Goal: Task Accomplishment & Management: Manage account settings

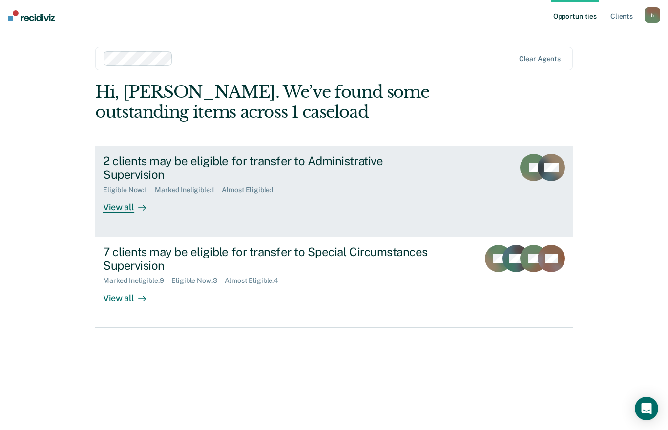
click at [286, 165] on div "2 clients may be eligible for transfer to Administrative Supervision" at bounding box center [274, 168] width 343 height 28
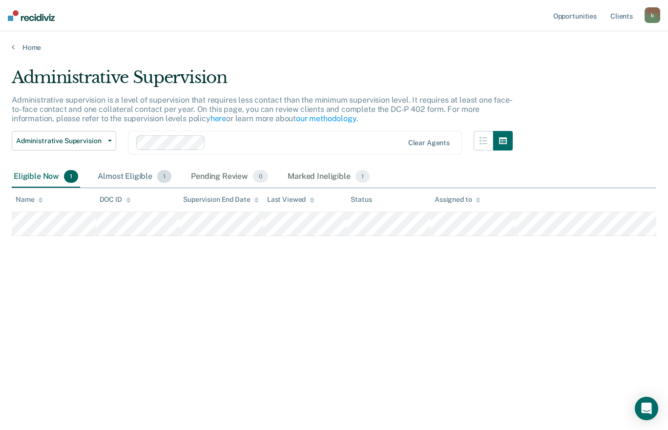
click at [150, 175] on div "Almost Eligible 1" at bounding box center [135, 176] width 78 height 21
click at [50, 171] on div "Eligible Now 1" at bounding box center [46, 176] width 68 height 21
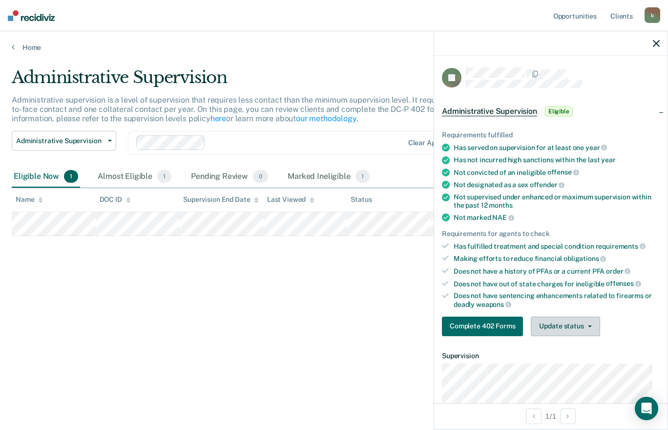
click at [576, 322] on button "Update status" at bounding box center [565, 326] width 69 height 20
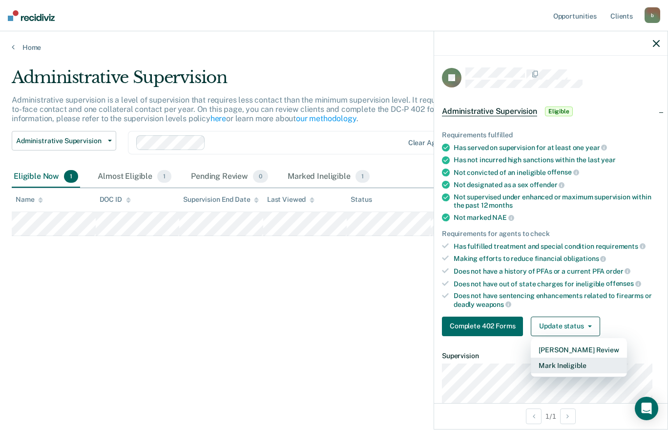
click at [570, 360] on button "Mark Ineligible" at bounding box center [579, 365] width 96 height 16
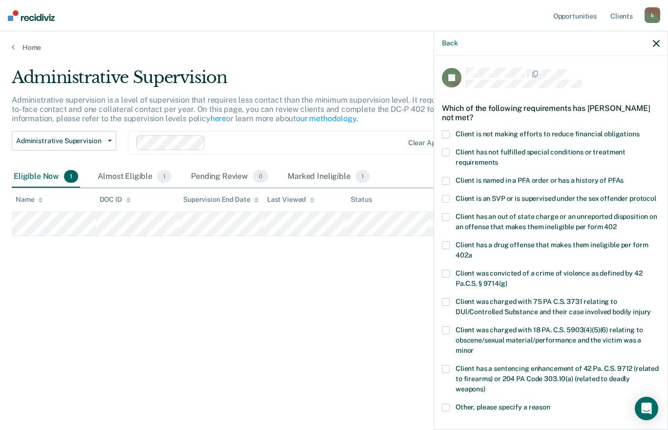
click at [446, 152] on span at bounding box center [446, 152] width 8 height 8
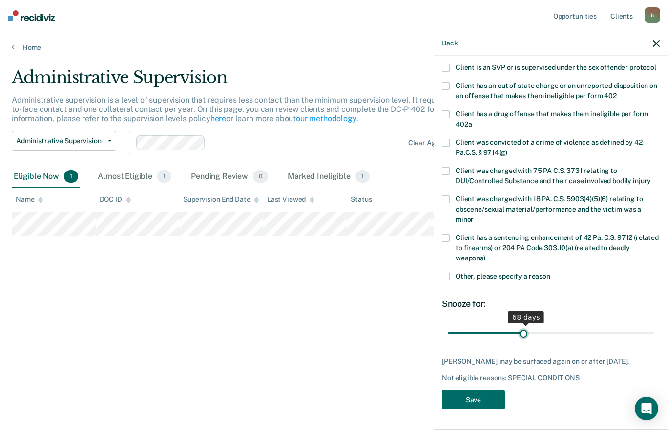
scroll to position [148, 0]
drag, startPoint x: 484, startPoint y: 325, endPoint x: 515, endPoint y: 328, distance: 30.5
type input "60"
click at [515, 328] on input "range" at bounding box center [551, 332] width 206 height 17
click at [488, 396] on button "Save" at bounding box center [473, 400] width 63 height 20
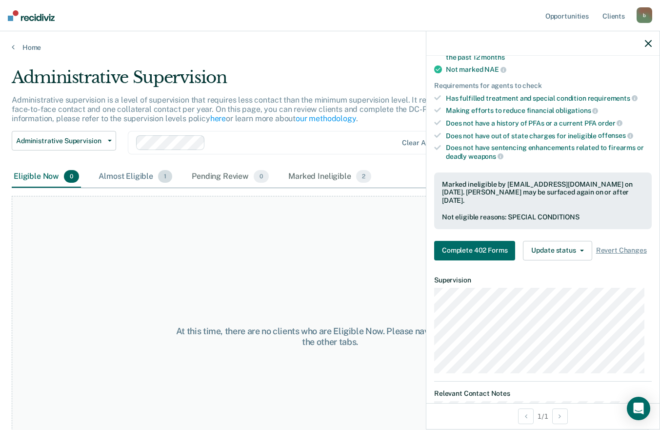
click at [150, 177] on div "Almost Eligible 1" at bounding box center [136, 176] width 78 height 21
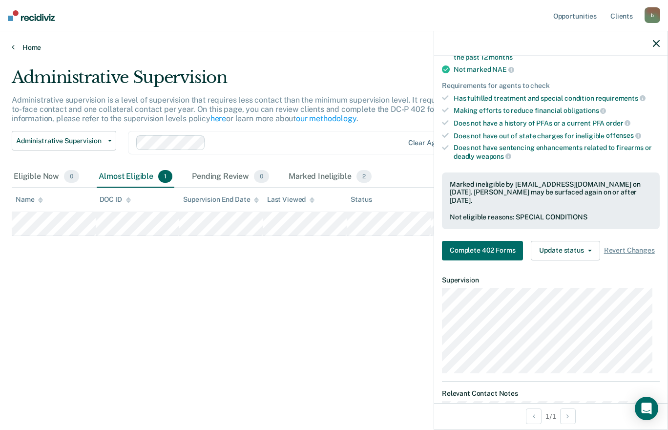
click at [29, 45] on link "Home" at bounding box center [334, 47] width 644 height 9
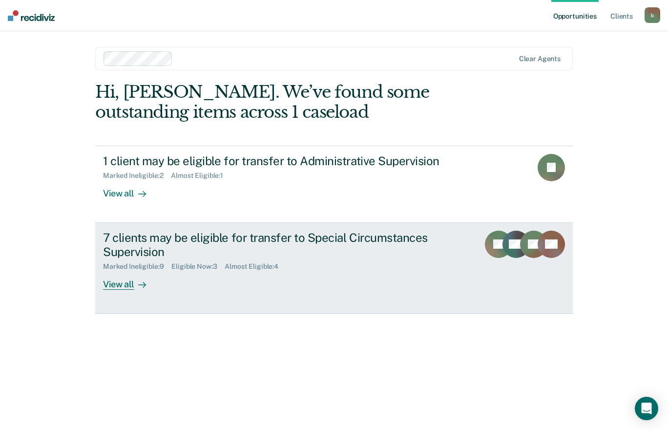
click at [276, 277] on div "7 clients may be eligible for transfer to Special Circumstances Supervision Mar…" at bounding box center [286, 259] width 366 height 59
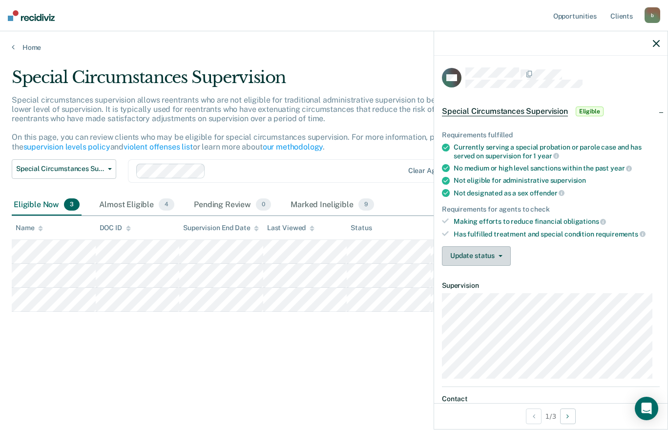
click at [453, 254] on button "Update status" at bounding box center [476, 256] width 69 height 20
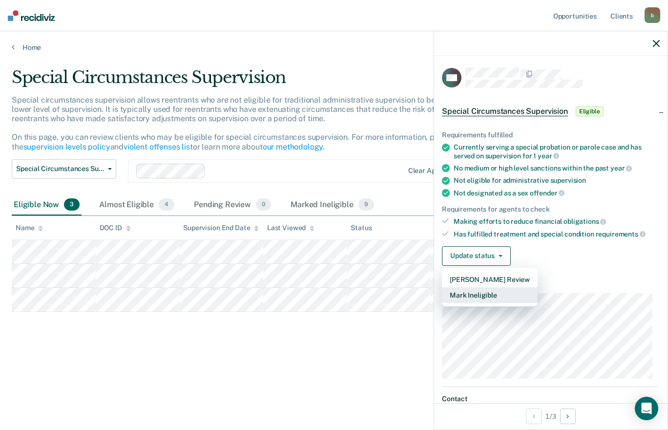
click at [486, 295] on button "Mark Ineligible" at bounding box center [490, 295] width 96 height 16
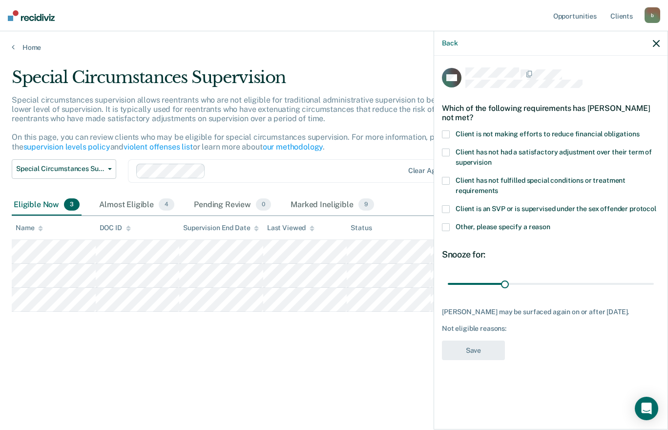
click at [471, 136] on label "Client is not making efforts to reduce financial obligations" at bounding box center [551, 135] width 218 height 10
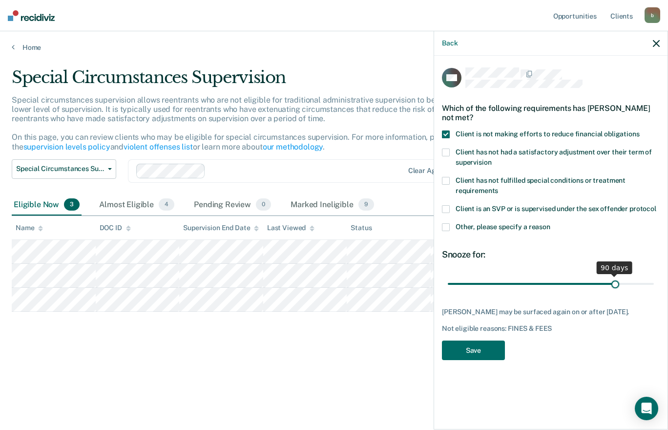
drag, startPoint x: 507, startPoint y: 281, endPoint x: 615, endPoint y: 291, distance: 108.3
type input "90"
click at [615, 291] on input "range" at bounding box center [551, 283] width 206 height 17
click at [491, 343] on button "Save" at bounding box center [473, 350] width 63 height 20
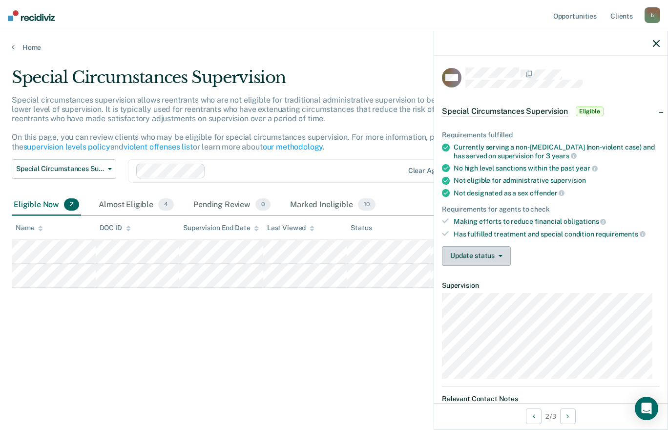
click at [467, 254] on button "Update status" at bounding box center [476, 256] width 69 height 20
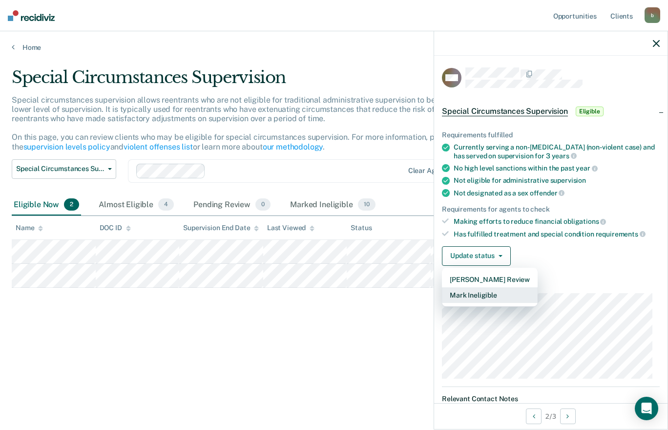
click at [475, 290] on button "Mark Ineligible" at bounding box center [490, 295] width 96 height 16
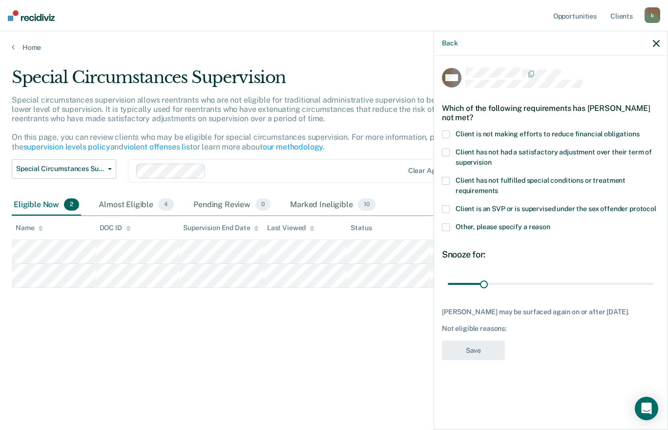
click at [479, 134] on span "Client is not making efforts to reduce financial obligations" at bounding box center [547, 134] width 184 height 8
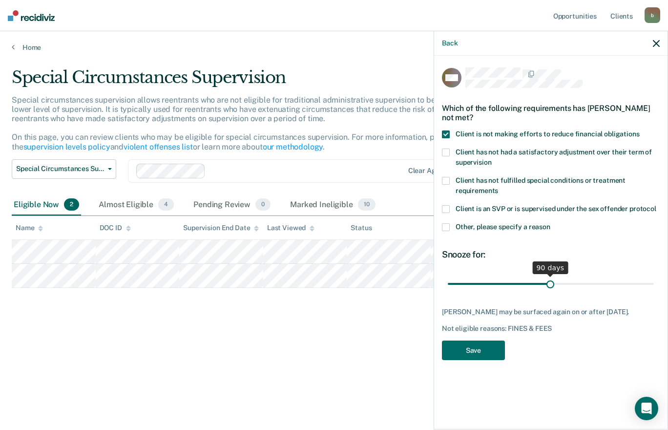
drag, startPoint x: 483, startPoint y: 283, endPoint x: 550, endPoint y: 284, distance: 66.4
type input "90"
click at [550, 284] on input "range" at bounding box center [551, 283] width 206 height 17
click at [479, 355] on button "Save" at bounding box center [473, 350] width 63 height 20
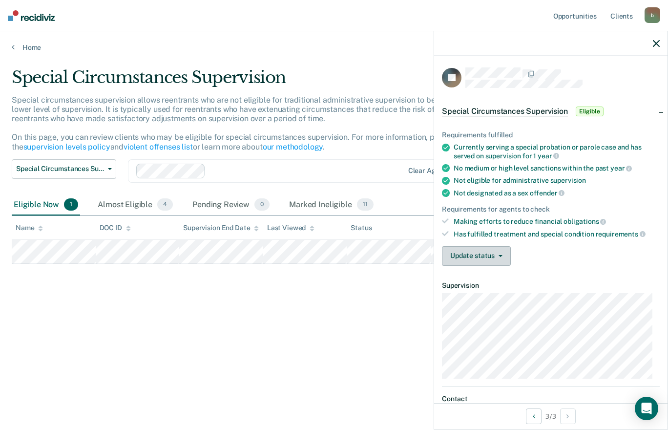
click at [464, 255] on button "Update status" at bounding box center [476, 256] width 69 height 20
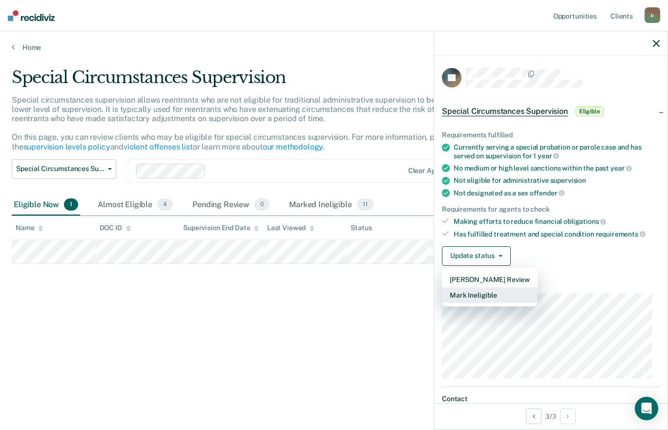
click at [480, 292] on button "Mark Ineligible" at bounding box center [490, 295] width 96 height 16
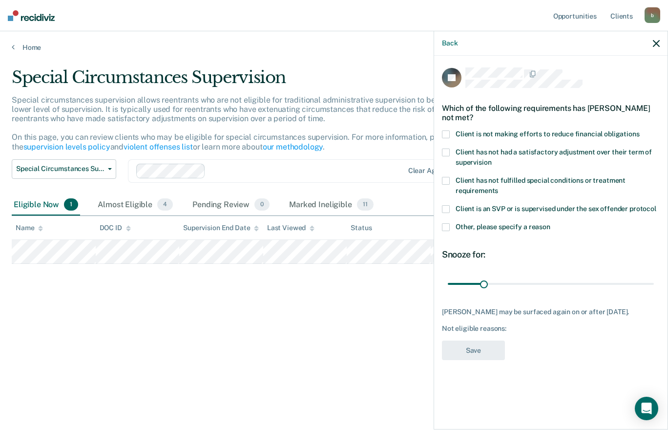
click at [515, 133] on span "Client is not making efforts to reduce financial obligations" at bounding box center [547, 134] width 184 height 8
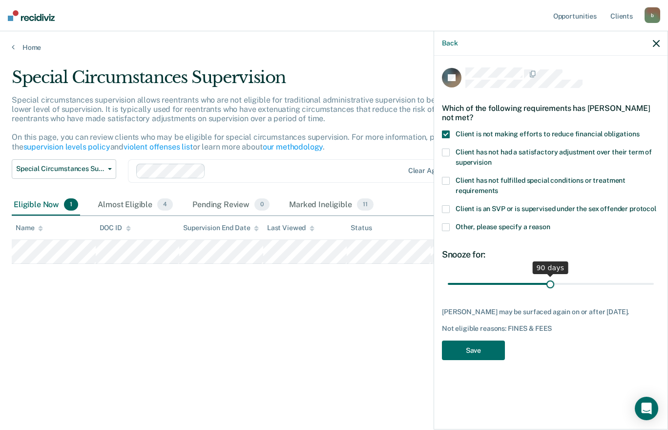
drag, startPoint x: 484, startPoint y: 282, endPoint x: 550, endPoint y: 285, distance: 66.0
type input "90"
click at [550, 285] on input "range" at bounding box center [551, 283] width 206 height 17
click at [476, 355] on button "Save" at bounding box center [473, 350] width 63 height 20
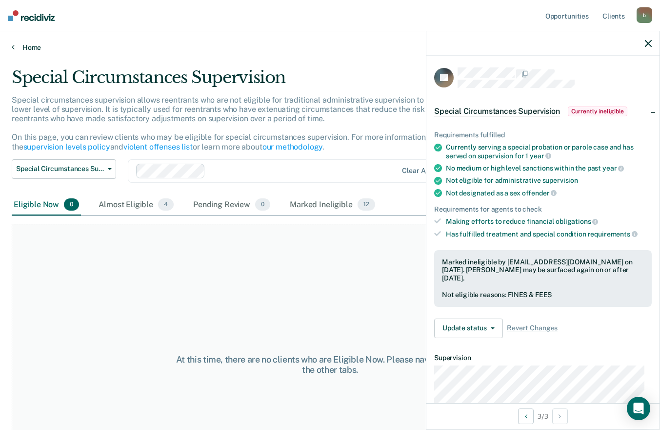
click at [33, 45] on link "Home" at bounding box center [330, 47] width 637 height 9
